Goal: Transaction & Acquisition: Purchase product/service

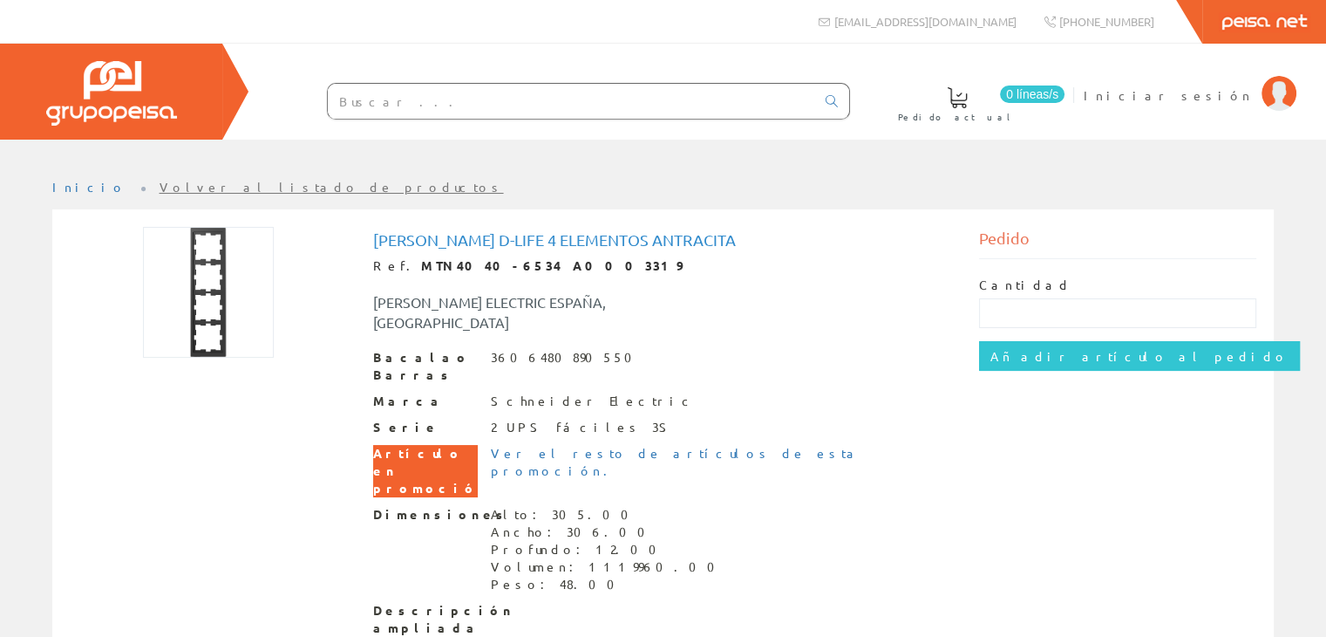
click at [1007, 240] on font "Pedido" at bounding box center [1004, 237] width 51 height 18
click at [427, 445] on font "Artículo en promoción" at bounding box center [431, 470] width 116 height 51
click at [996, 319] on input "text" at bounding box center [1117, 313] width 277 height 30
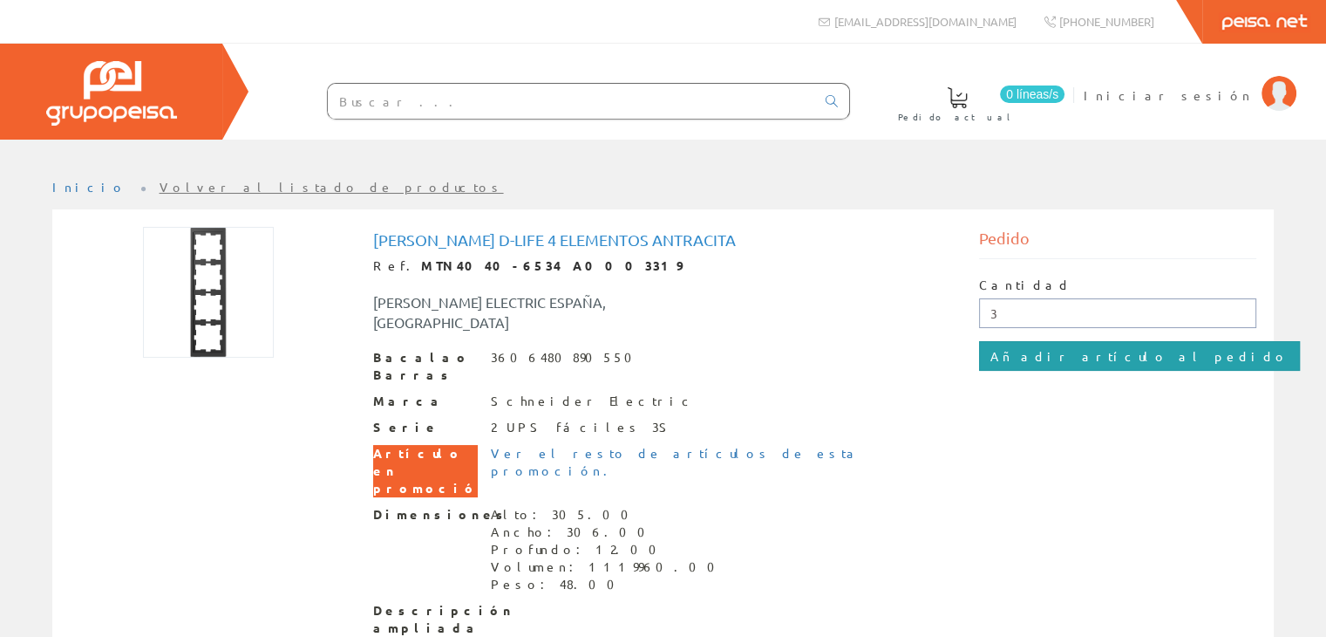
type input "3"
click at [1029, 353] on input "Añadir artículo al pedido" at bounding box center [1139, 356] width 321 height 30
